Goal: Task Accomplishment & Management: Manage account settings

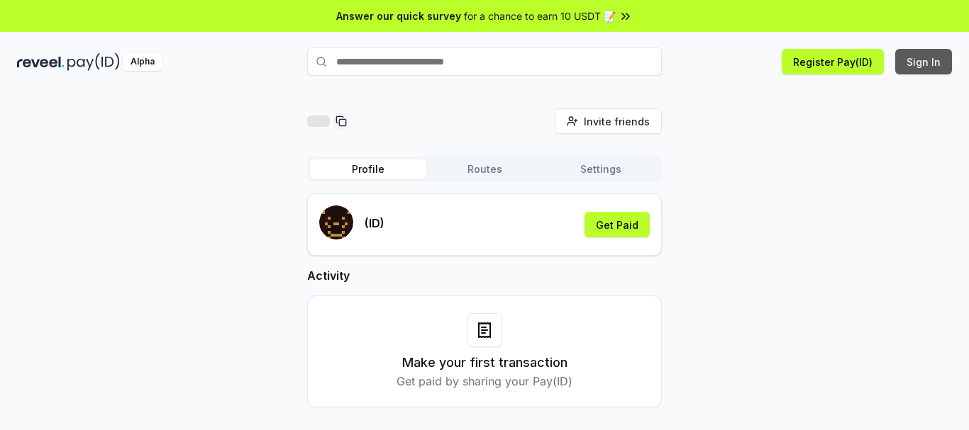
click at [943, 70] on button "Sign In" at bounding box center [923, 62] width 57 height 26
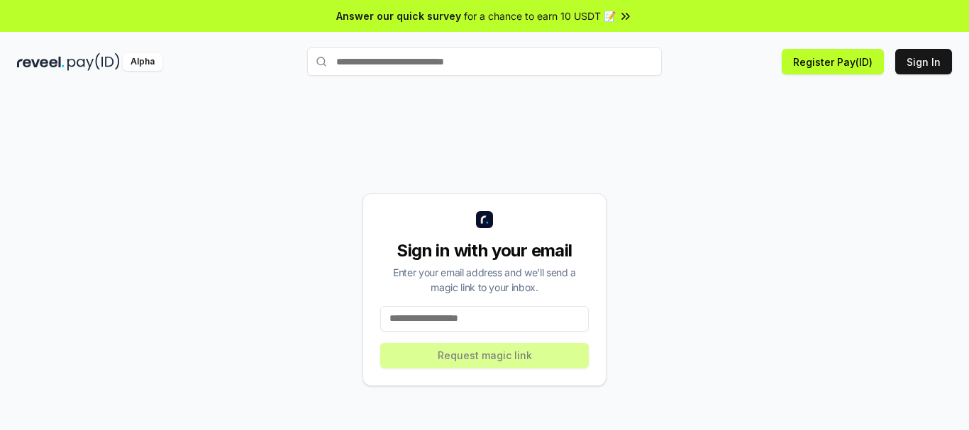
click at [491, 320] on input at bounding box center [484, 319] width 209 height 26
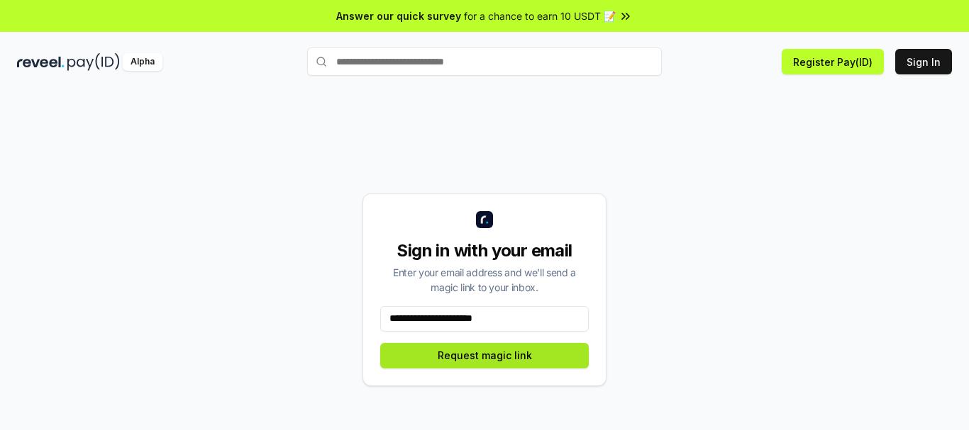
type input "**********"
click at [490, 357] on button "Request magic link" at bounding box center [484, 356] width 209 height 26
